Goal: Use online tool/utility: Utilize a website feature to perform a specific function

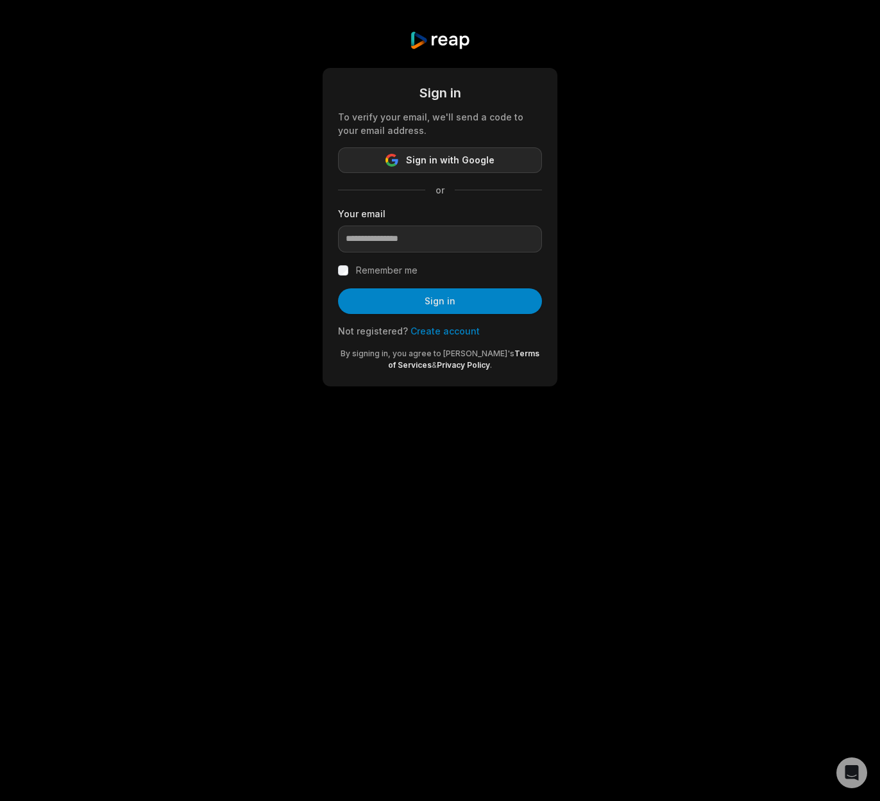
drag, startPoint x: 445, startPoint y: 160, endPoint x: 632, endPoint y: 171, distance: 186.9
click at [446, 160] on span "Sign in with Google" at bounding box center [450, 160] width 88 height 15
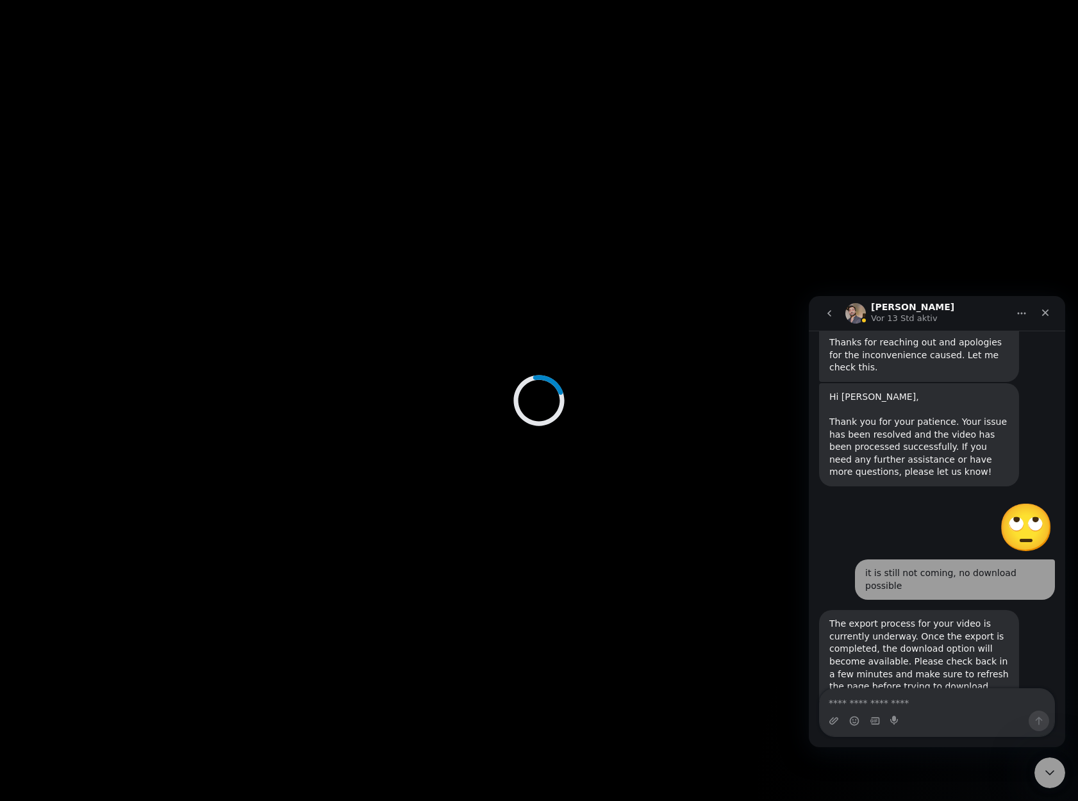
scroll to position [371, 0]
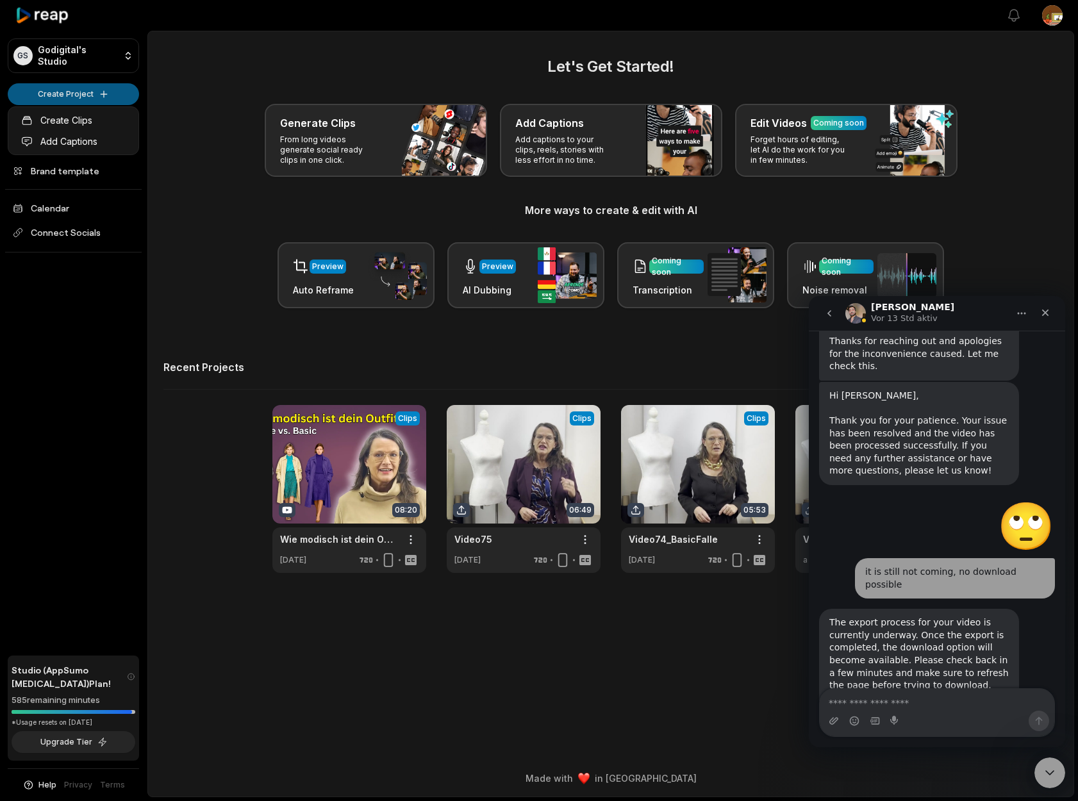
click at [62, 93] on html "GS Godigital's Studio Create Project Home Projects Brand template Calendar Conn…" at bounding box center [539, 400] width 1078 height 801
click at [67, 122] on link "Create Clips" at bounding box center [73, 120] width 125 height 21
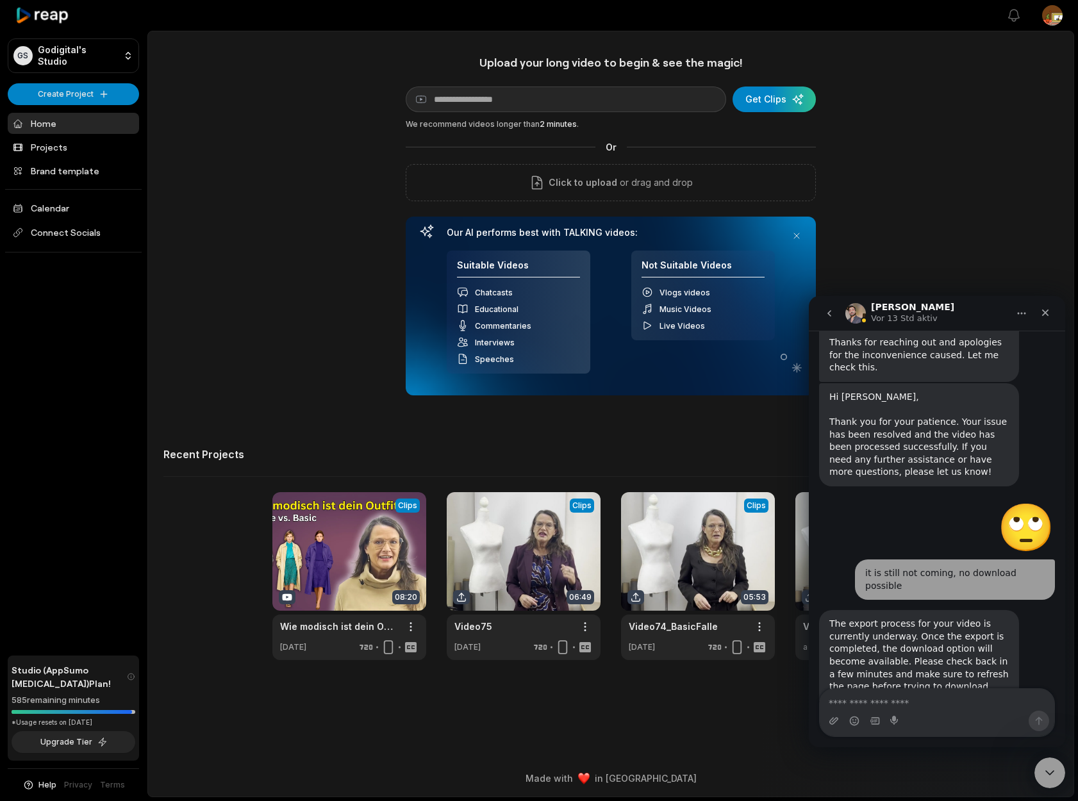
scroll to position [371, 0]
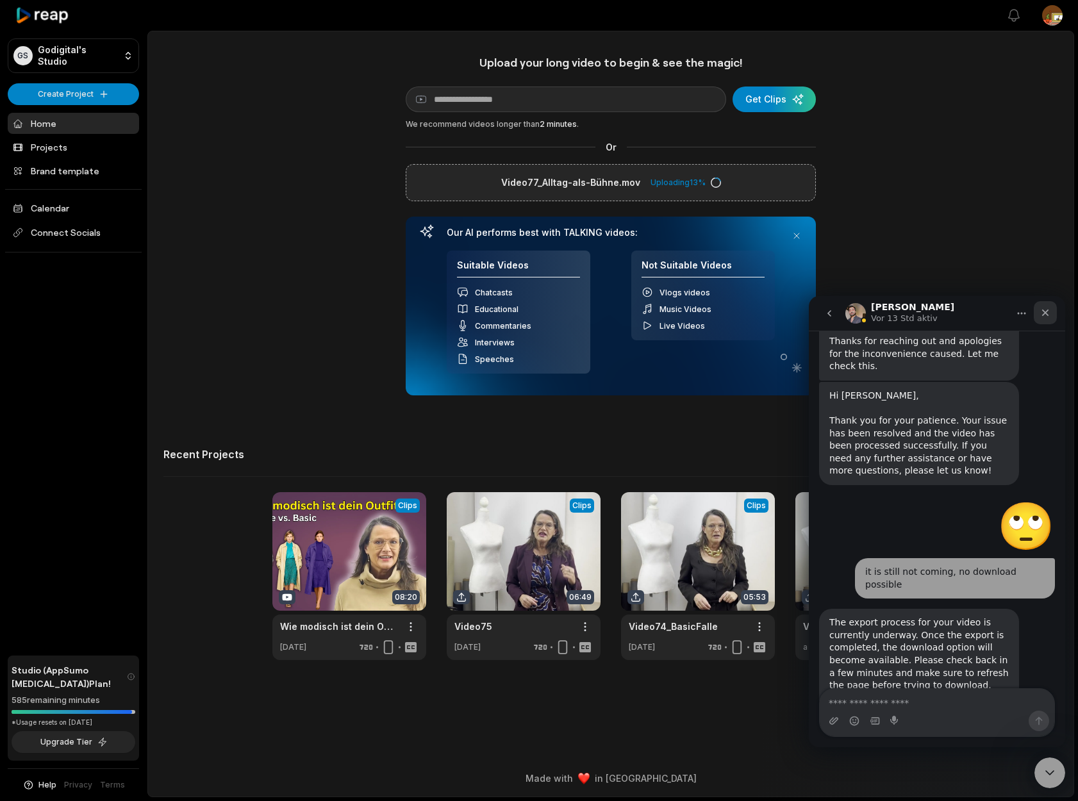
click at [1044, 311] on icon "Schließen" at bounding box center [1046, 313] width 7 height 7
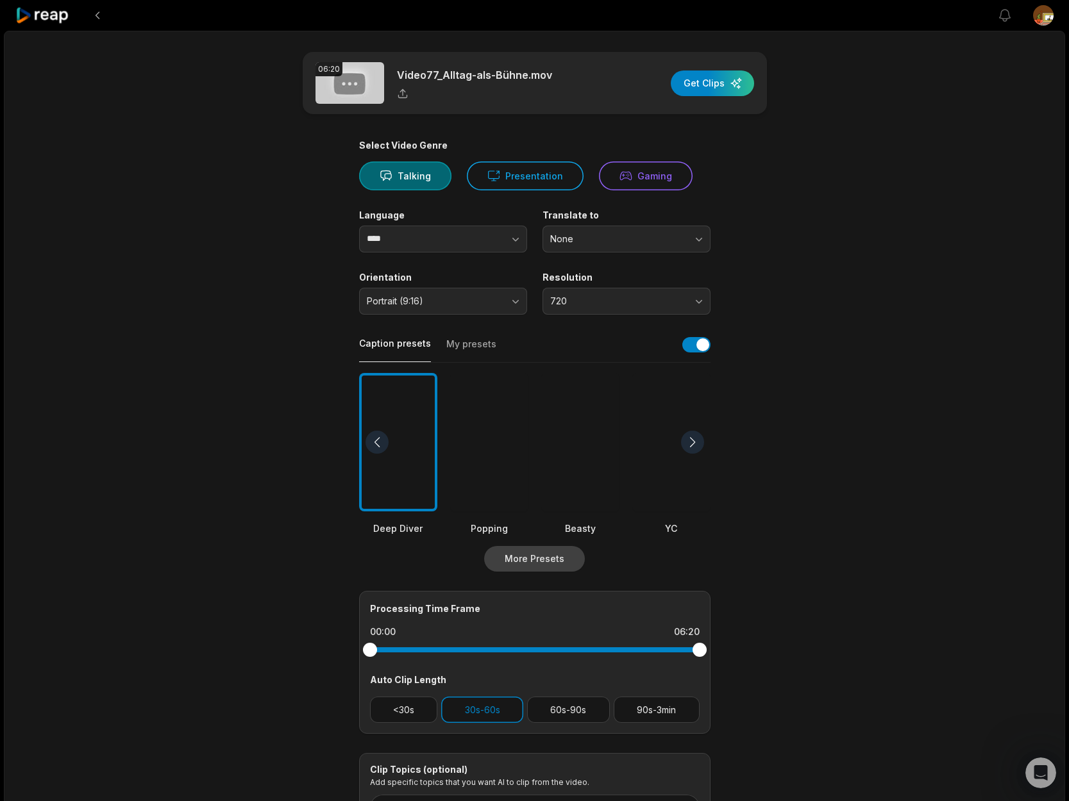
click at [535, 561] on button "More Presets" at bounding box center [534, 559] width 101 height 26
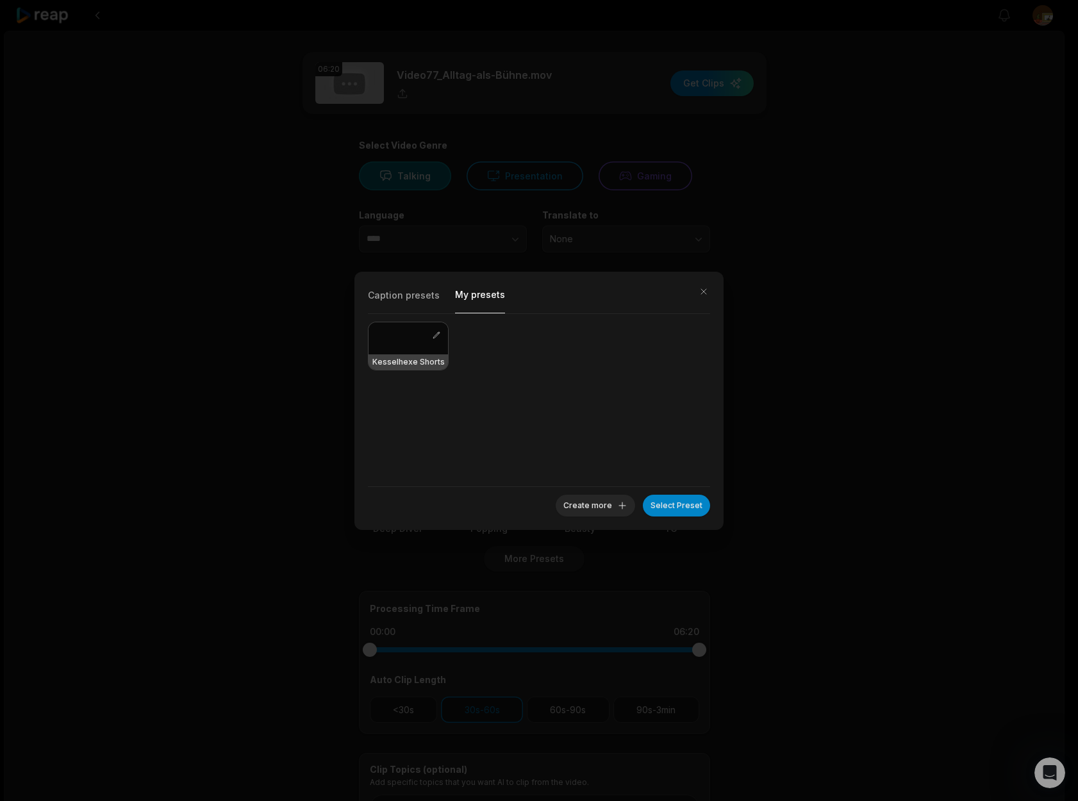
click at [490, 295] on button "My presets" at bounding box center [480, 299] width 50 height 28
click at [489, 298] on button "My presets" at bounding box center [480, 299] width 50 height 28
click at [394, 348] on div at bounding box center [409, 339] width 80 height 32
click at [682, 508] on button "Select Preset" at bounding box center [676, 506] width 67 height 22
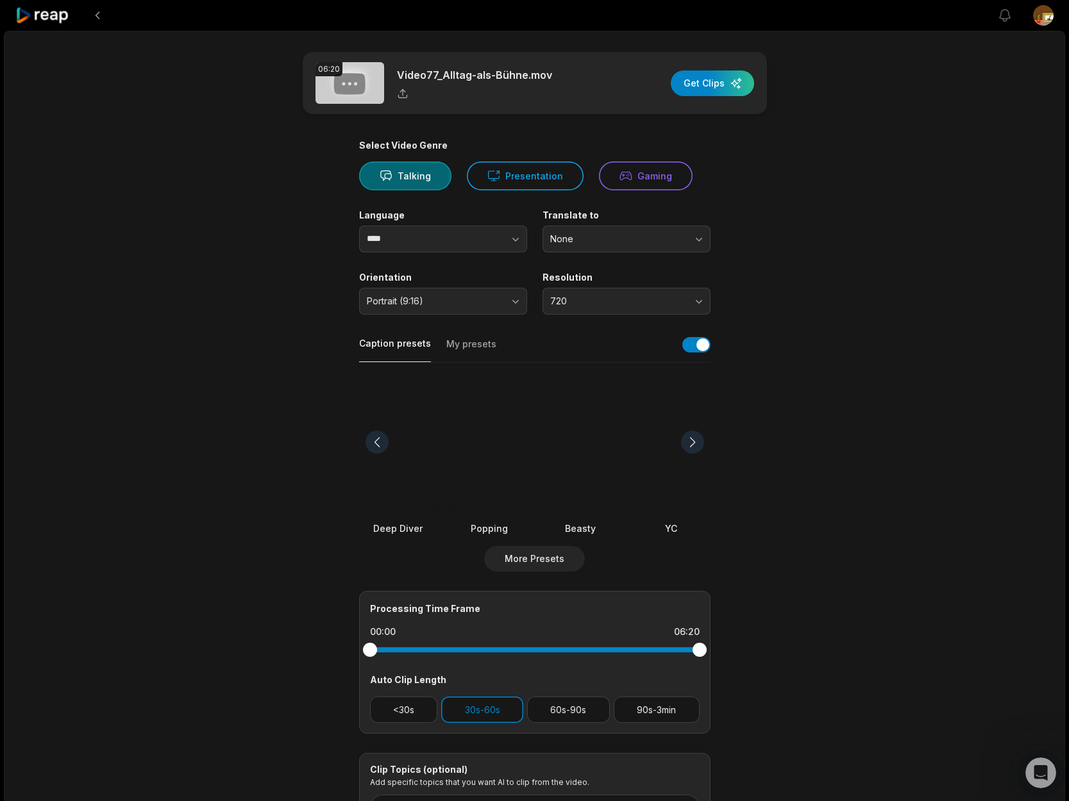
click at [467, 347] on button "My presets" at bounding box center [471, 350] width 50 height 24
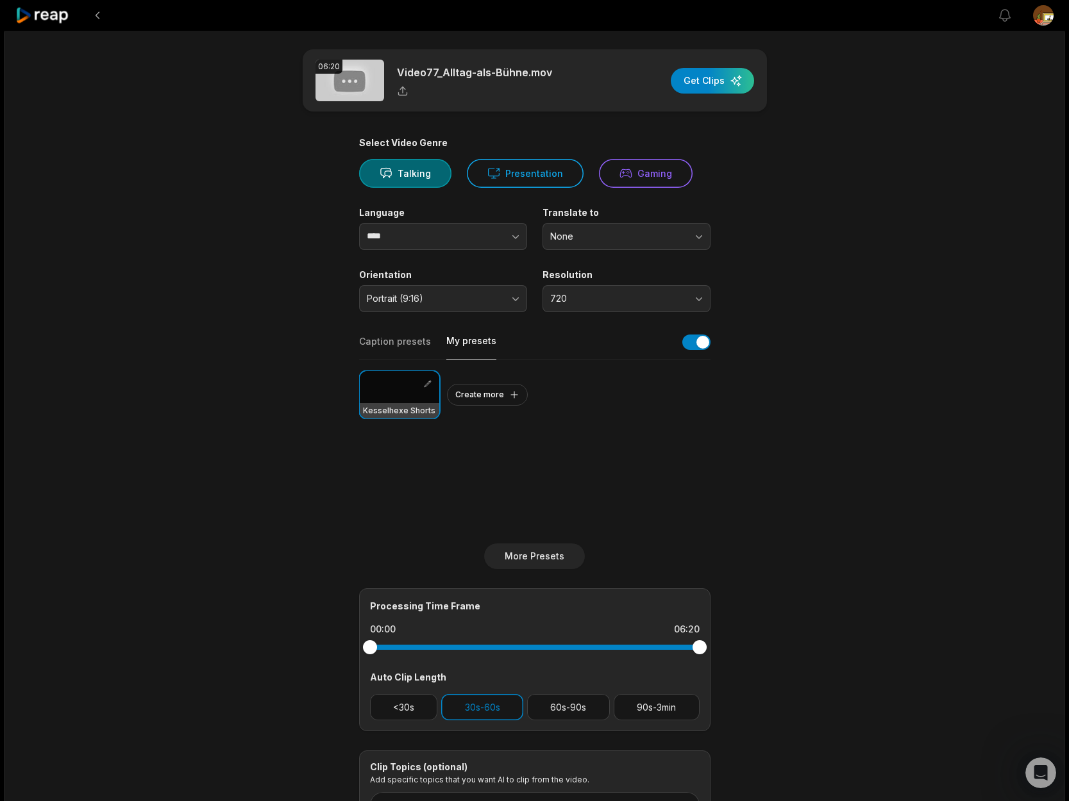
click at [403, 390] on div at bounding box center [400, 387] width 80 height 32
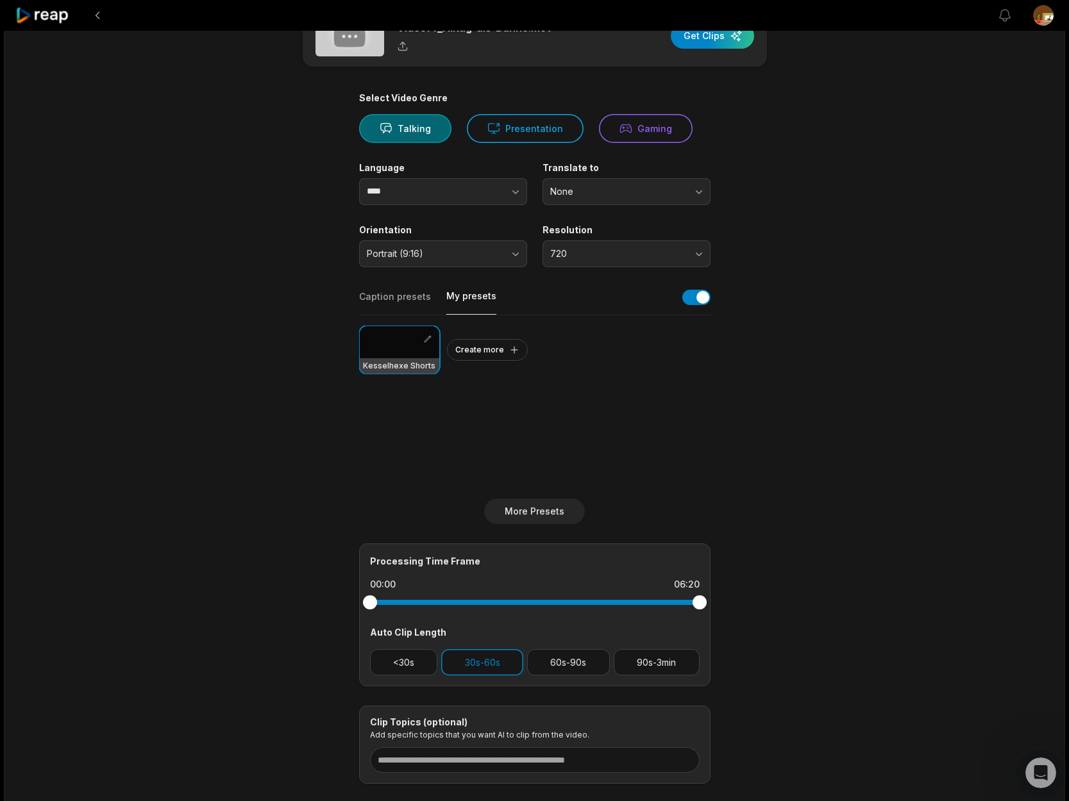
scroll to position [0, 0]
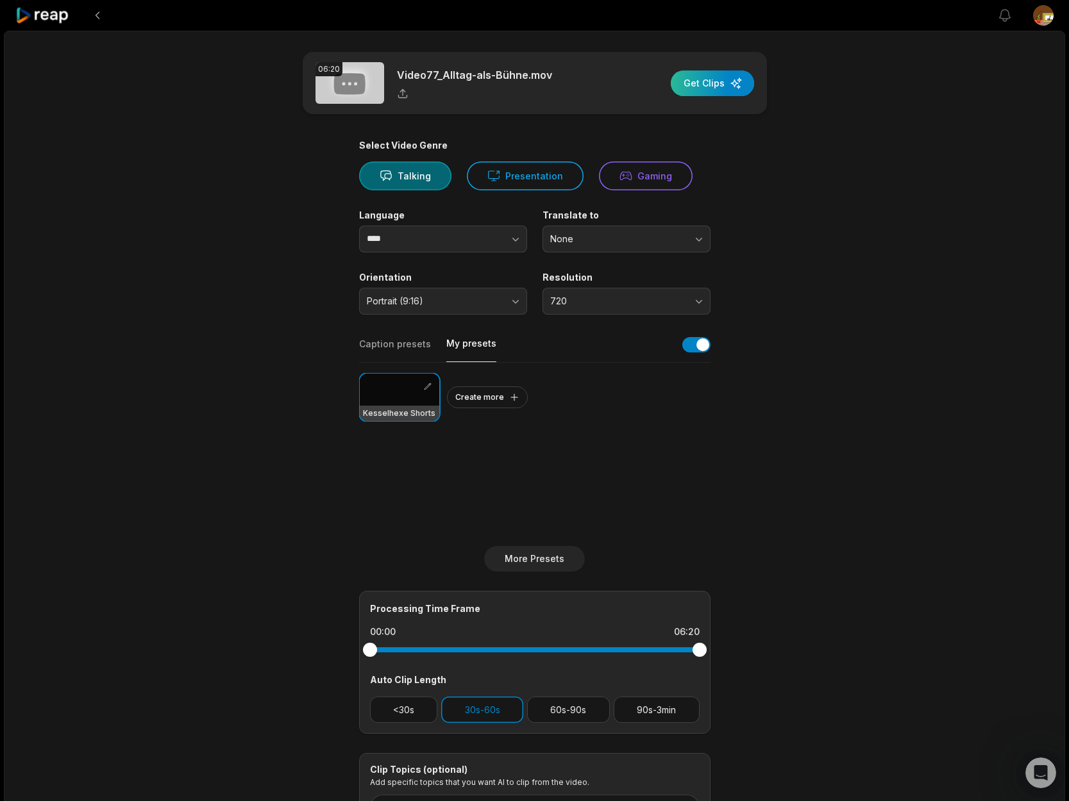
drag, startPoint x: 711, startPoint y: 83, endPoint x: 735, endPoint y: 83, distance: 24.4
click at [713, 83] on div "button" at bounding box center [712, 84] width 83 height 26
